Goal: Task Accomplishment & Management: Manage account settings

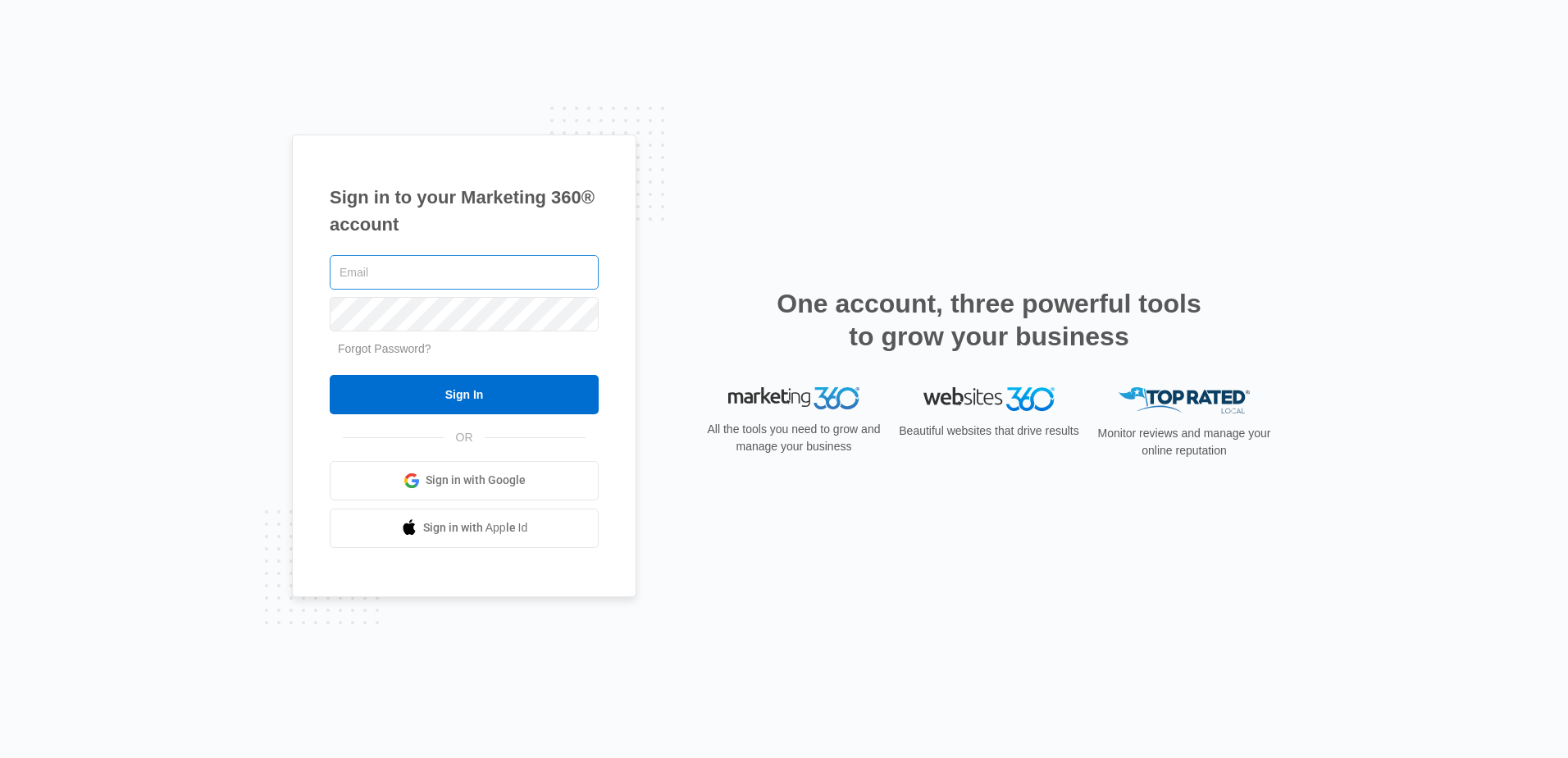
click at [432, 261] on input "text" at bounding box center [464, 273] width 269 height 35
type input "k"
type input "[EMAIL_ADDRESS][DOMAIN_NAME]"
click at [330, 375] on input "Sign In" at bounding box center [464, 394] width 269 height 39
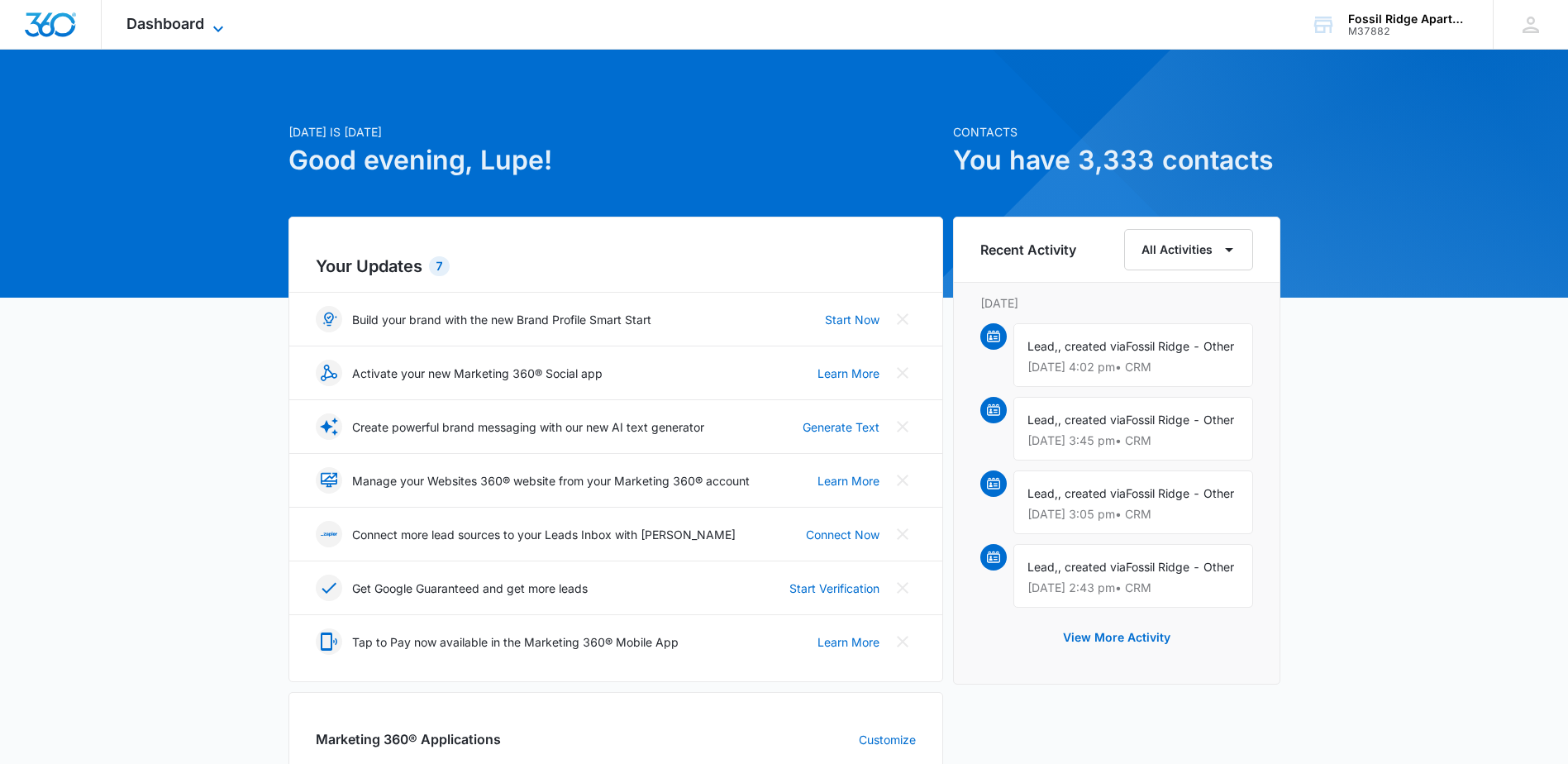
click at [127, 26] on span "Dashboard" at bounding box center [165, 24] width 78 height 18
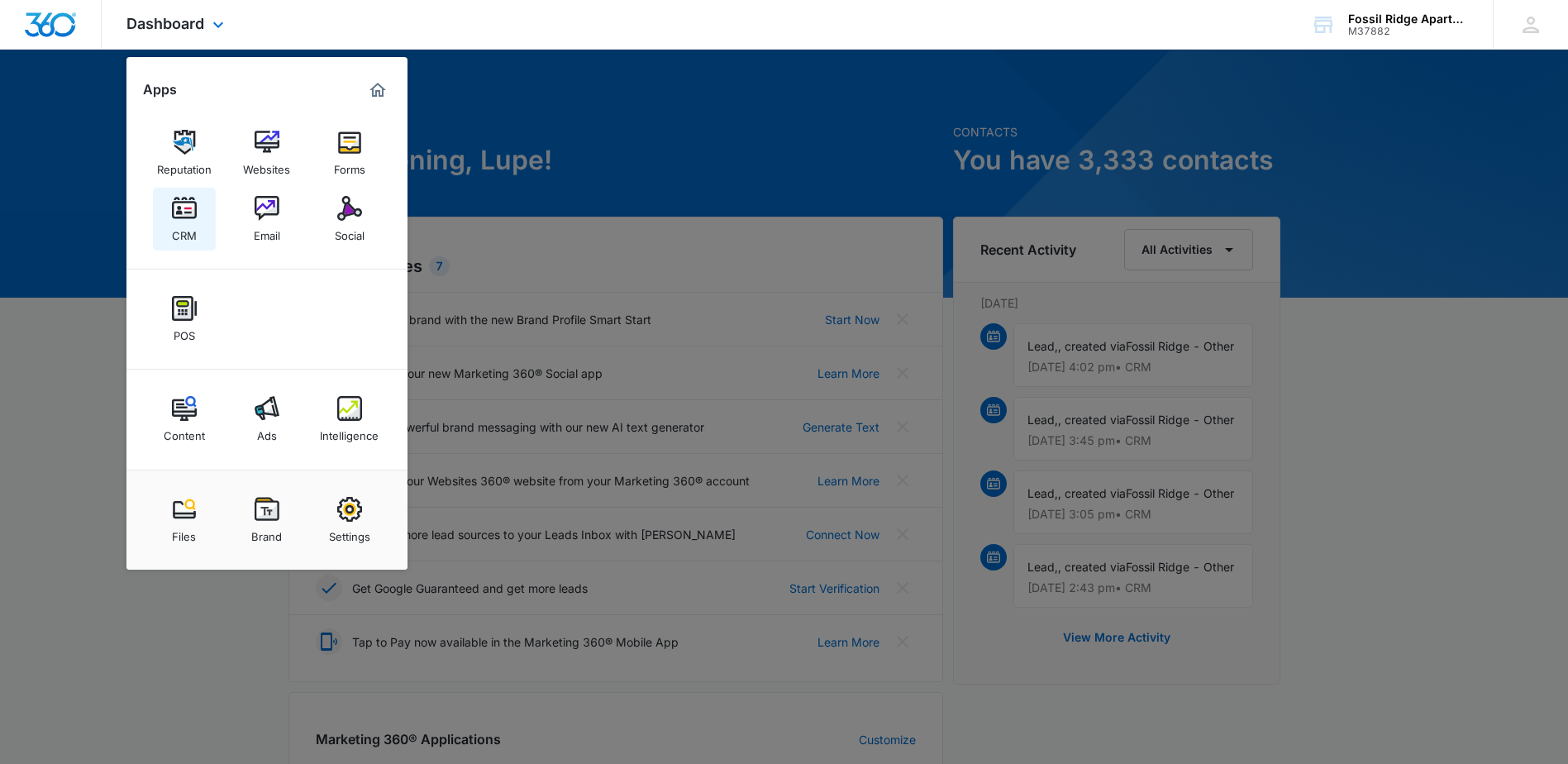
click at [182, 216] on img at bounding box center [184, 208] width 24 height 25
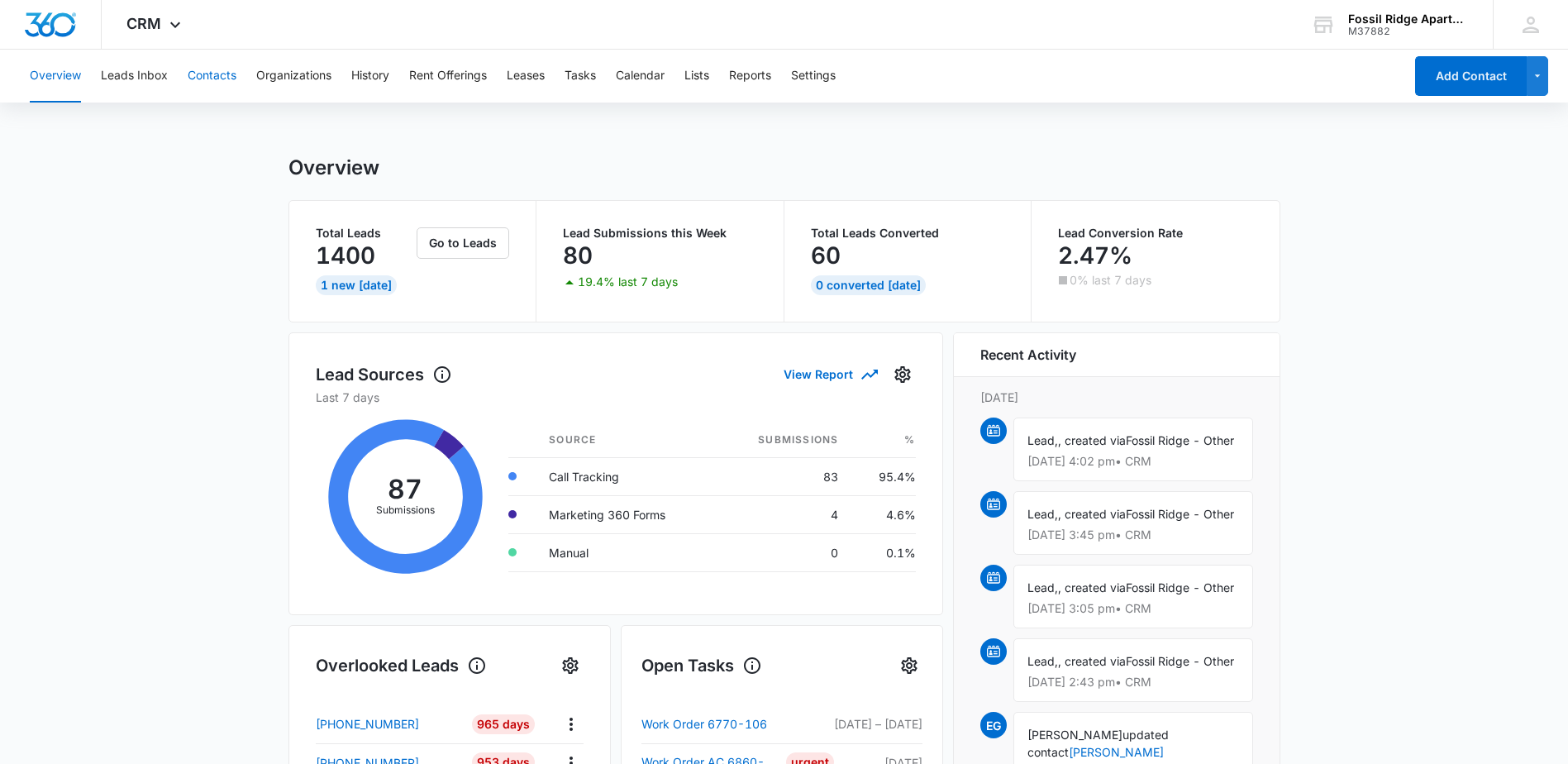
click at [225, 77] on button "Contacts" at bounding box center [212, 76] width 49 height 53
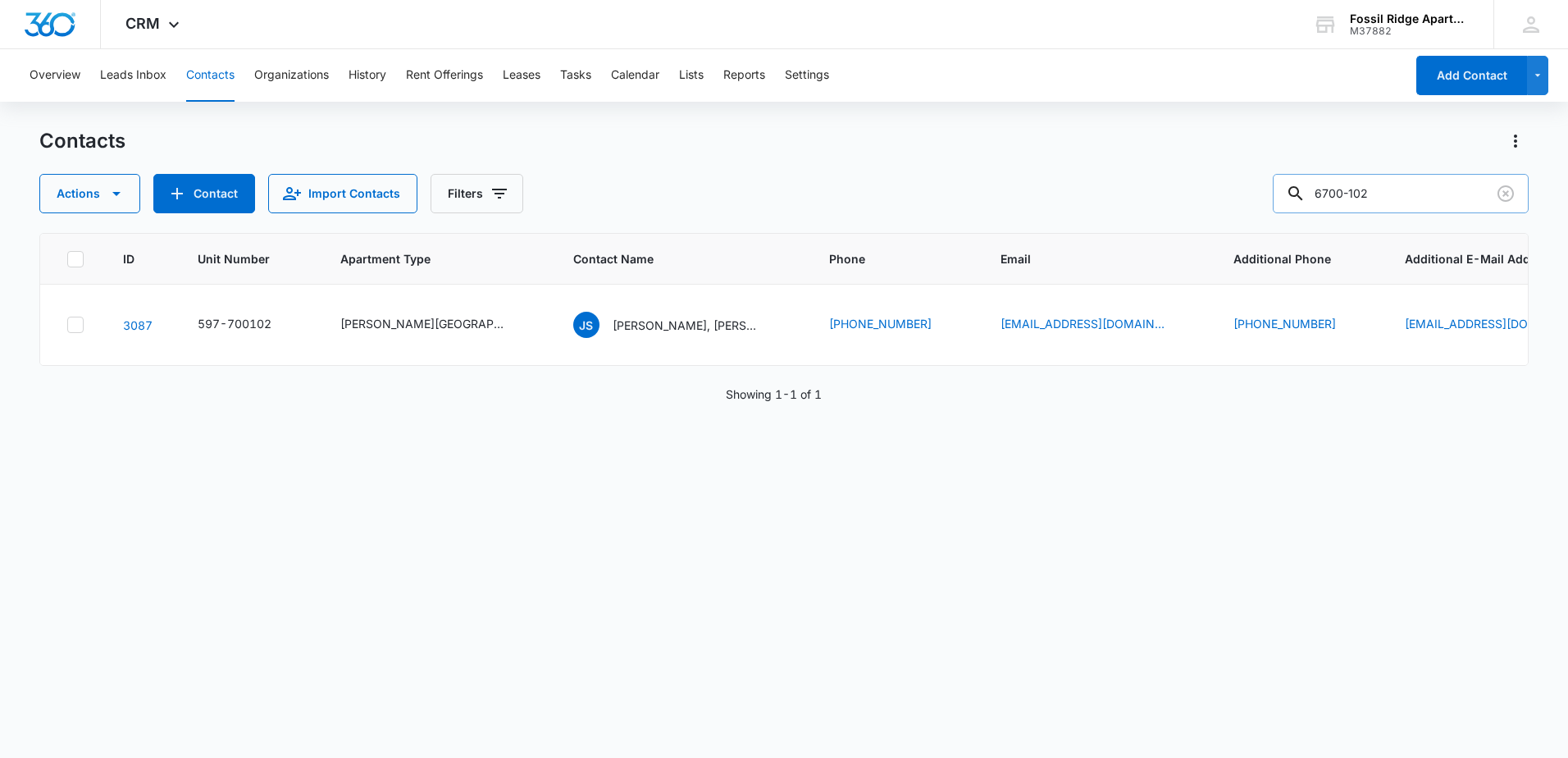
click at [1394, 194] on input "6700-102" at bounding box center [1400, 193] width 256 height 39
type input "6"
type input "700307"
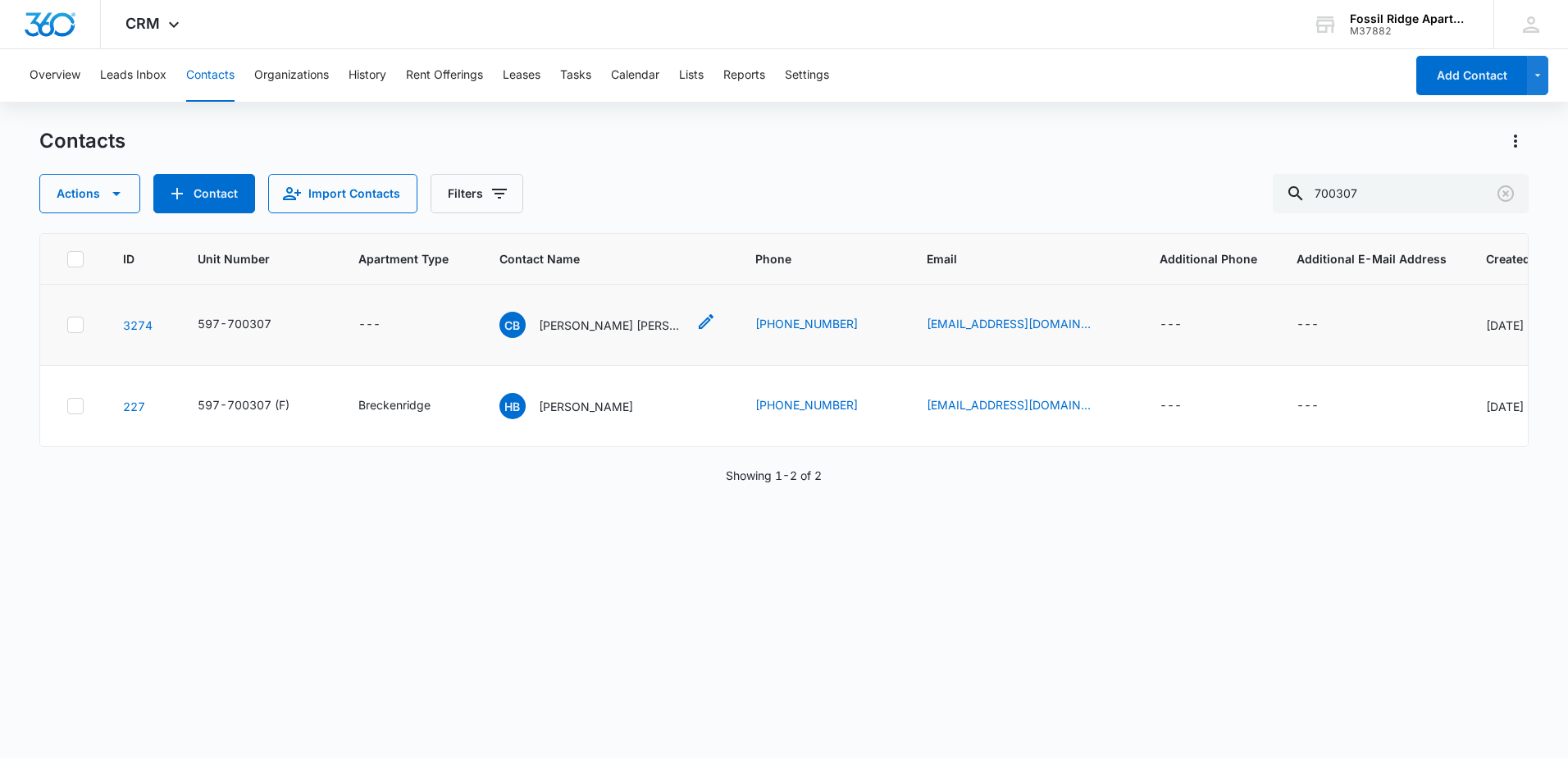
click at [540, 327] on p "[PERSON_NAME] [PERSON_NAME]" at bounding box center [613, 326] width 148 height 17
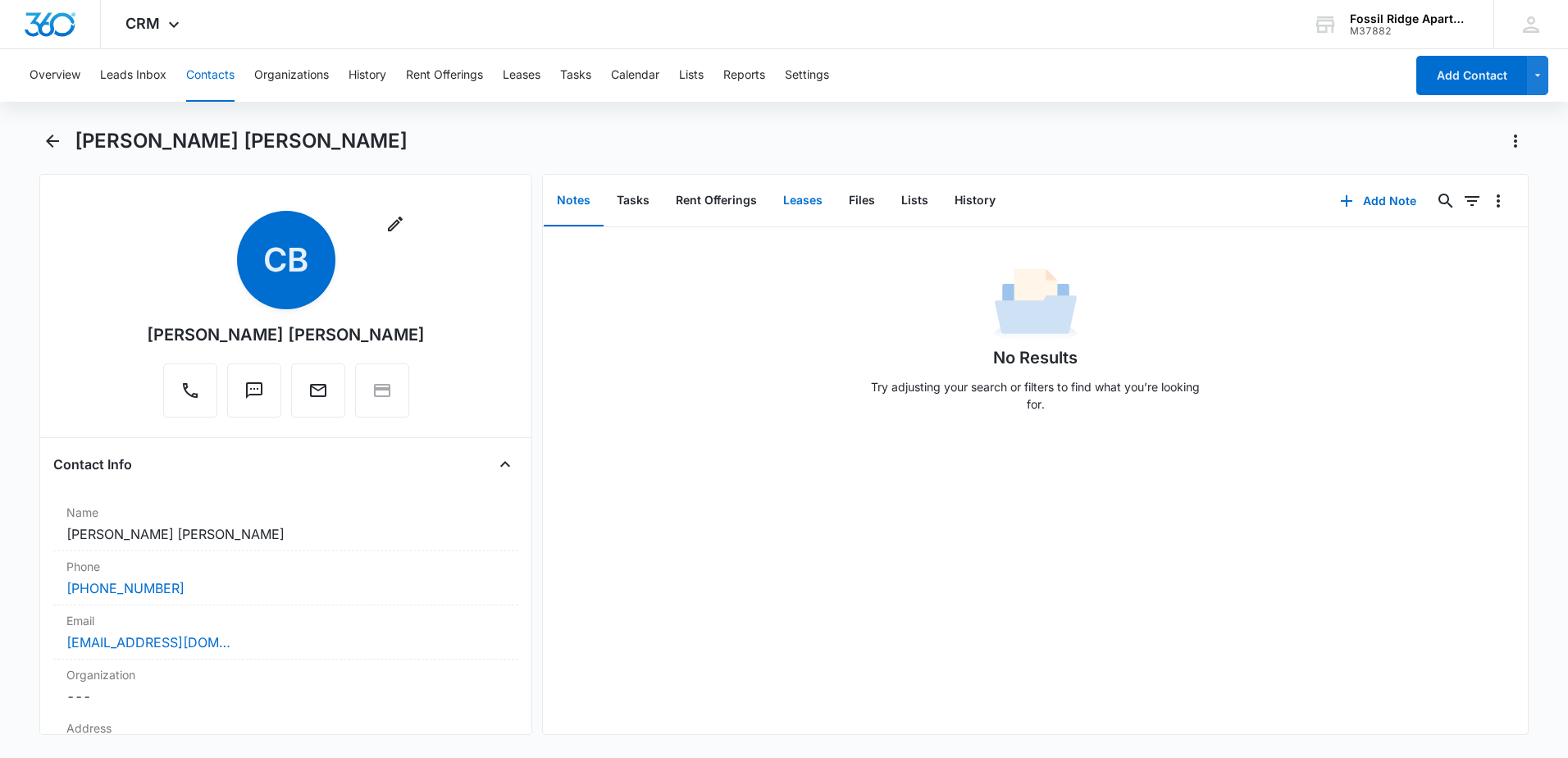
click at [803, 212] on button "Leases" at bounding box center [803, 201] width 66 height 51
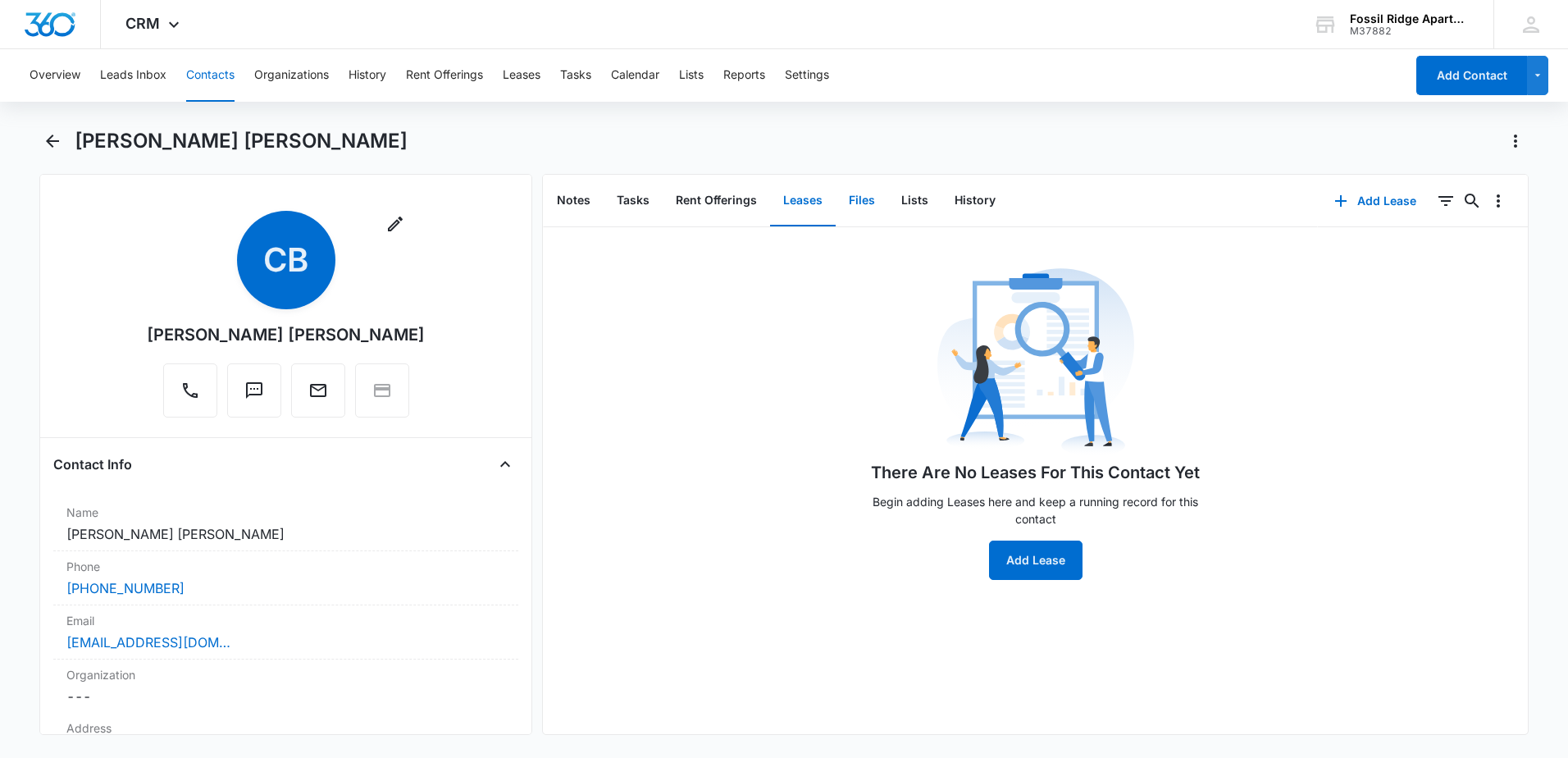
click at [858, 202] on button "Files" at bounding box center [862, 201] width 52 height 51
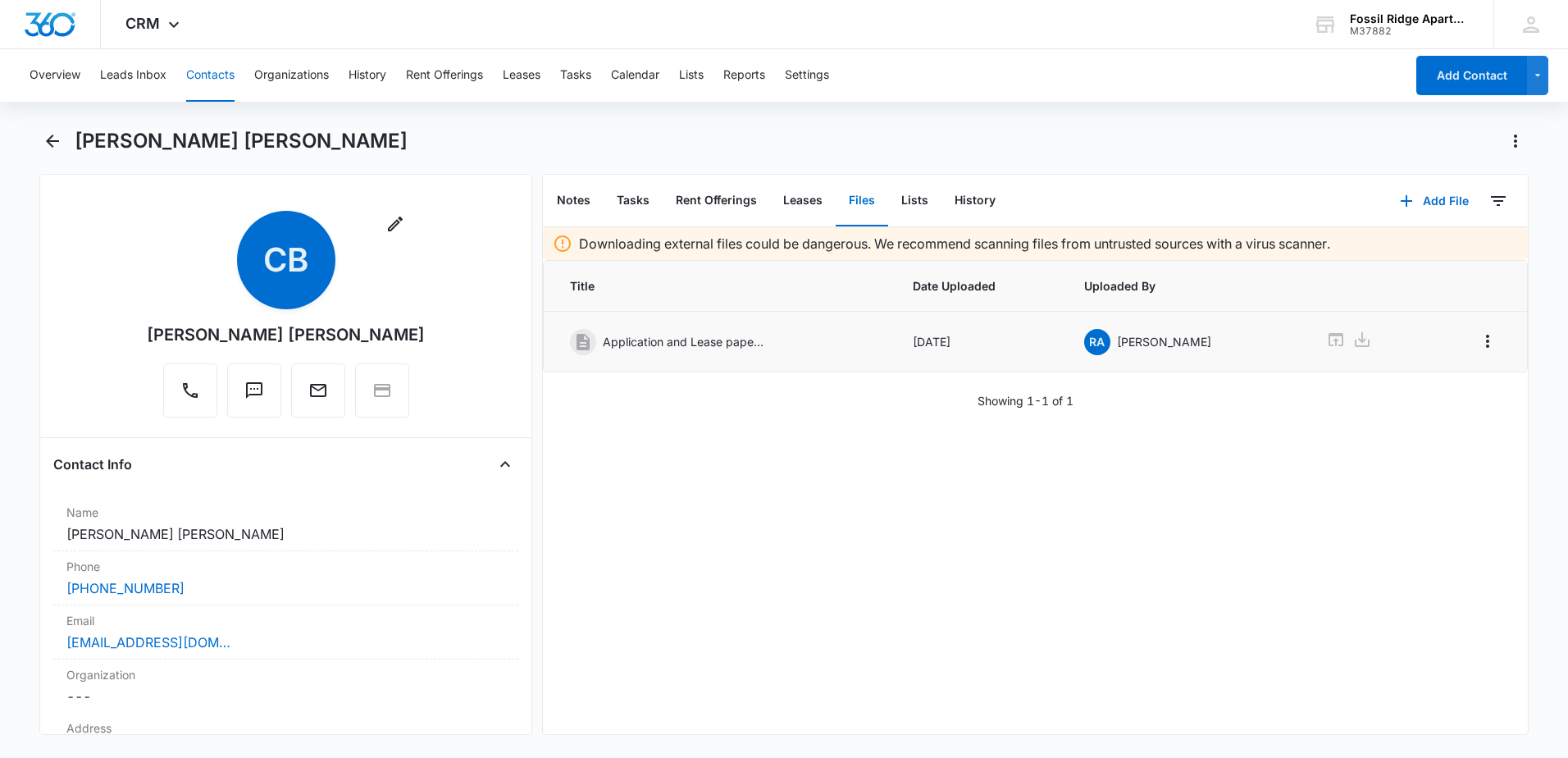
click at [675, 334] on p "Application and Lease paperwork" at bounding box center [684, 341] width 164 height 17
click at [576, 339] on icon at bounding box center [583, 342] width 20 height 20
click at [658, 345] on p "Application and Lease paperwork" at bounding box center [684, 341] width 164 height 17
click at [1326, 339] on icon at bounding box center [1335, 339] width 20 height 20
click at [663, 337] on p "Application and Lease paperwork" at bounding box center [684, 341] width 164 height 17
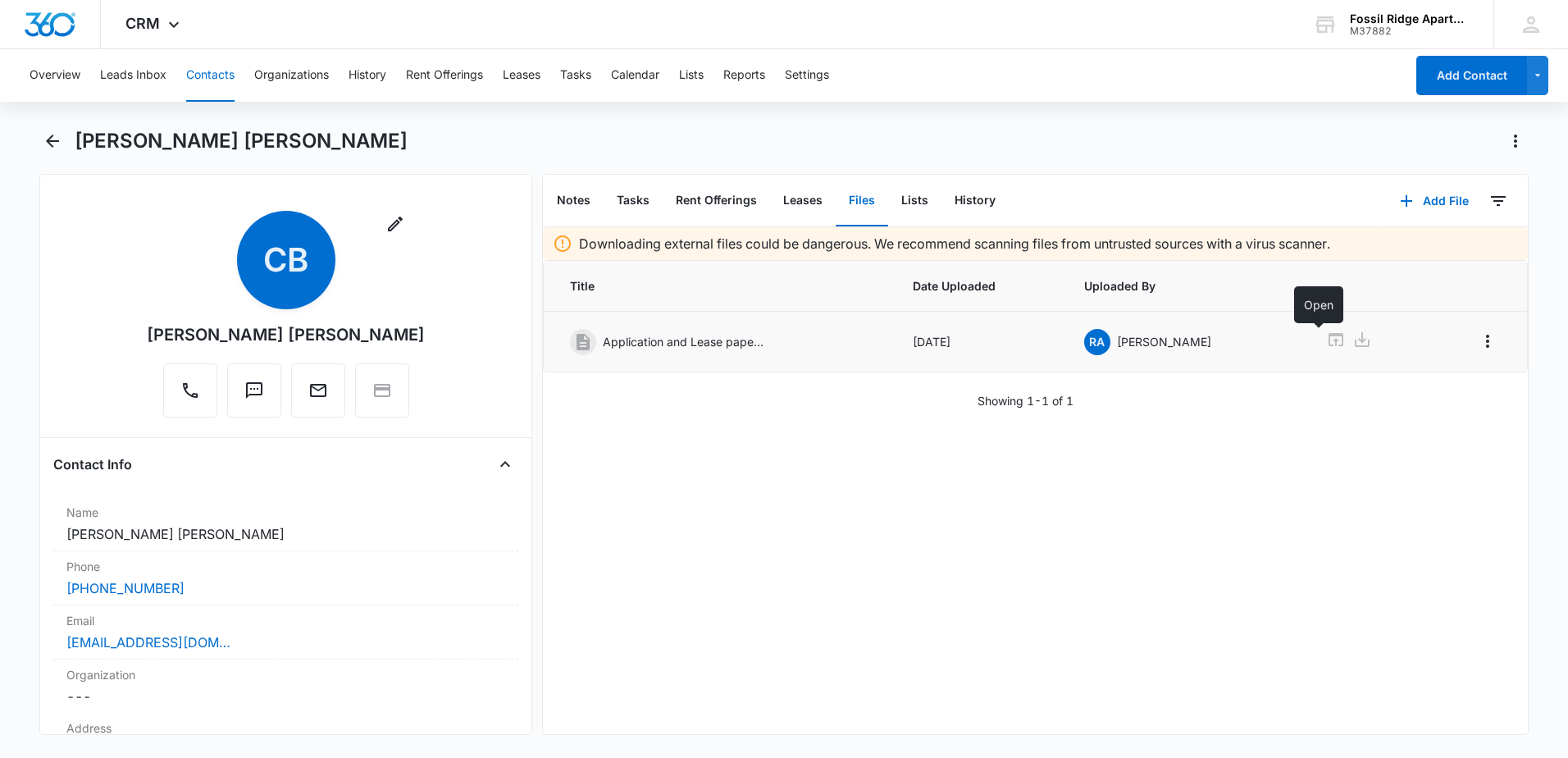
click at [1328, 335] on icon at bounding box center [1335, 339] width 15 height 13
